Goal: Information Seeking & Learning: Learn about a topic

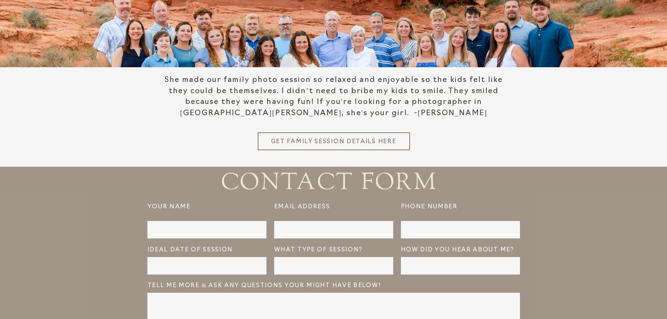
scroll to position [1680, 0]
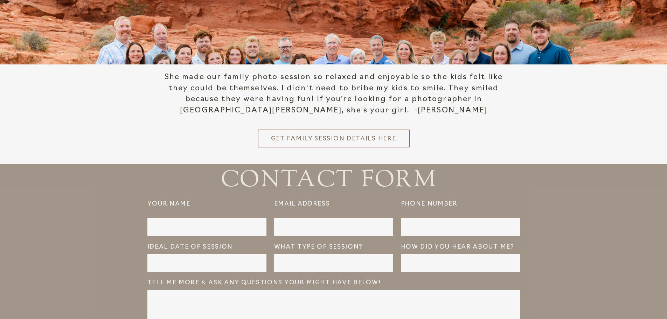
click at [330, 136] on h3 "Get Family Session details here" at bounding box center [333, 137] width 126 height 7
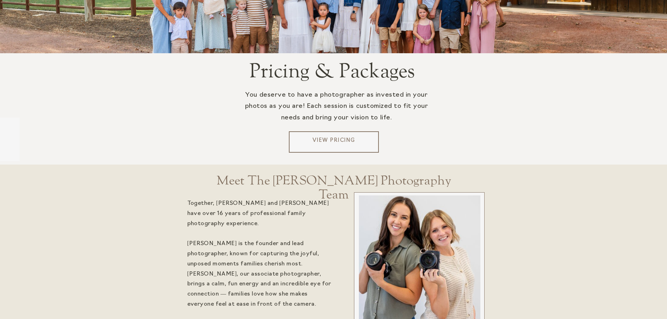
scroll to position [1400, 0]
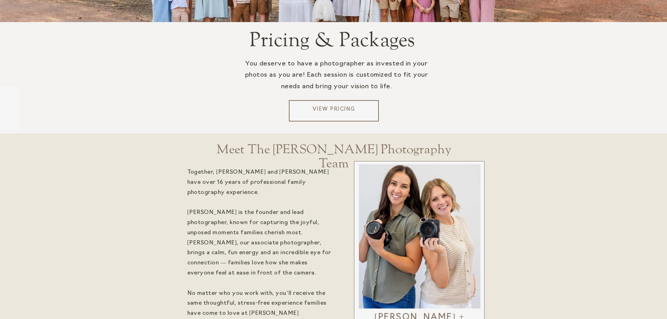
click at [330, 108] on p "View Pricing" at bounding box center [333, 111] width 84 height 10
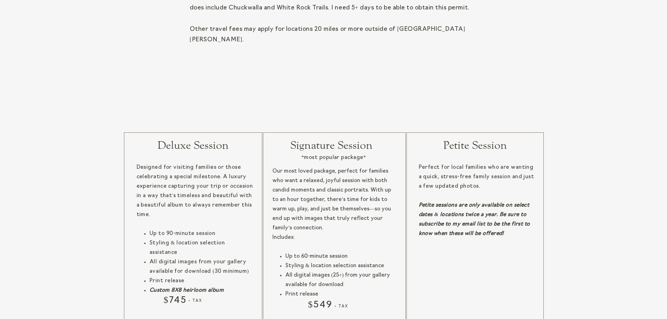
scroll to position [630, 0]
